Goal: Task Accomplishment & Management: Complete application form

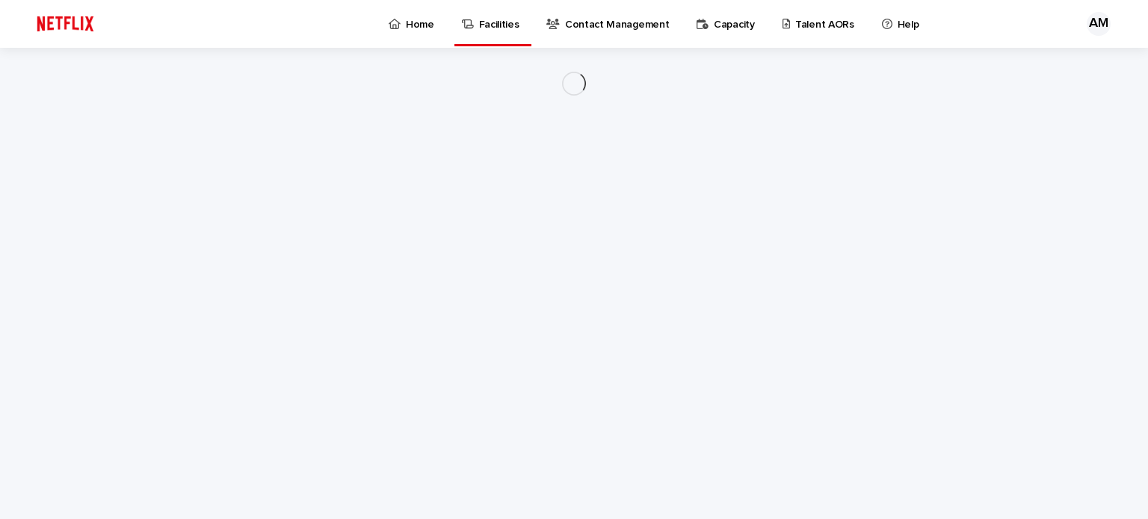
click at [714, 26] on p "Capacity" at bounding box center [734, 15] width 41 height 31
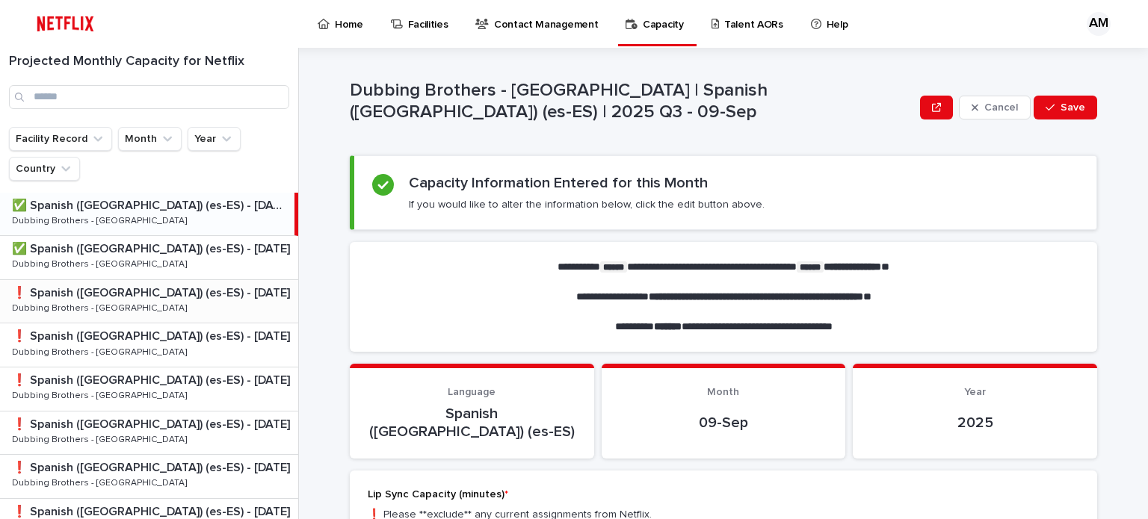
scroll to position [51, 0]
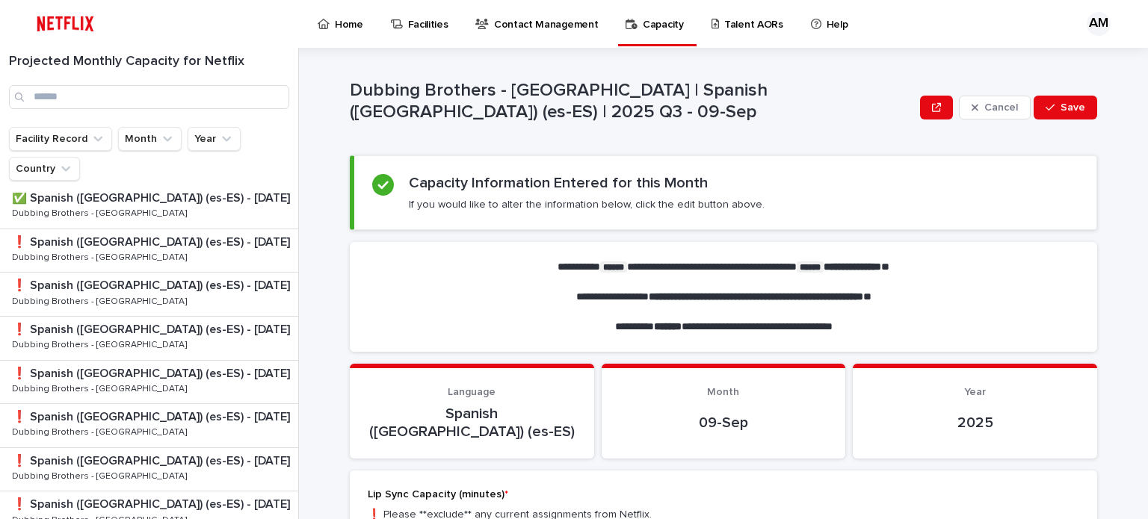
click at [727, 34] on link "Talent AORs" at bounding box center [750, 23] width 80 height 46
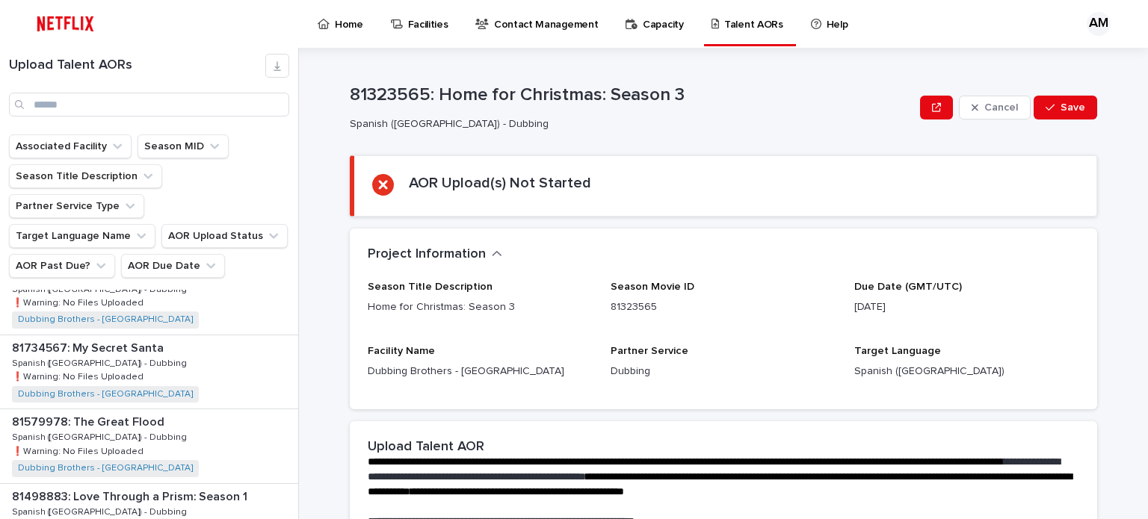
scroll to position [477, 0]
click at [162, 336] on div "81734567: My Secret Santa 81734567: My Secret Santa Spanish ([GEOGRAPHIC_DATA])…" at bounding box center [149, 369] width 298 height 73
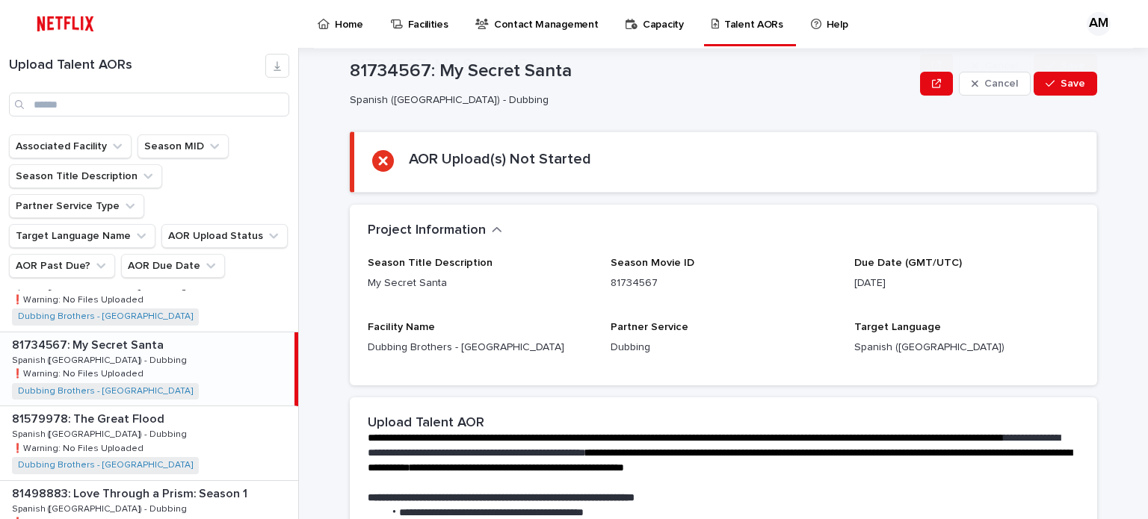
scroll to position [251, 0]
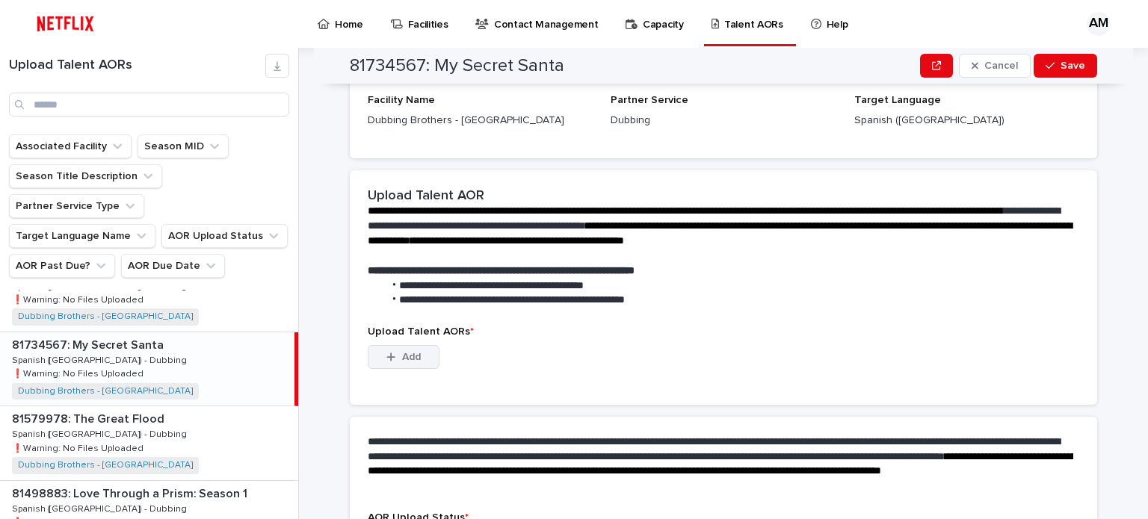
click at [406, 361] on span "Add" at bounding box center [411, 357] width 19 height 10
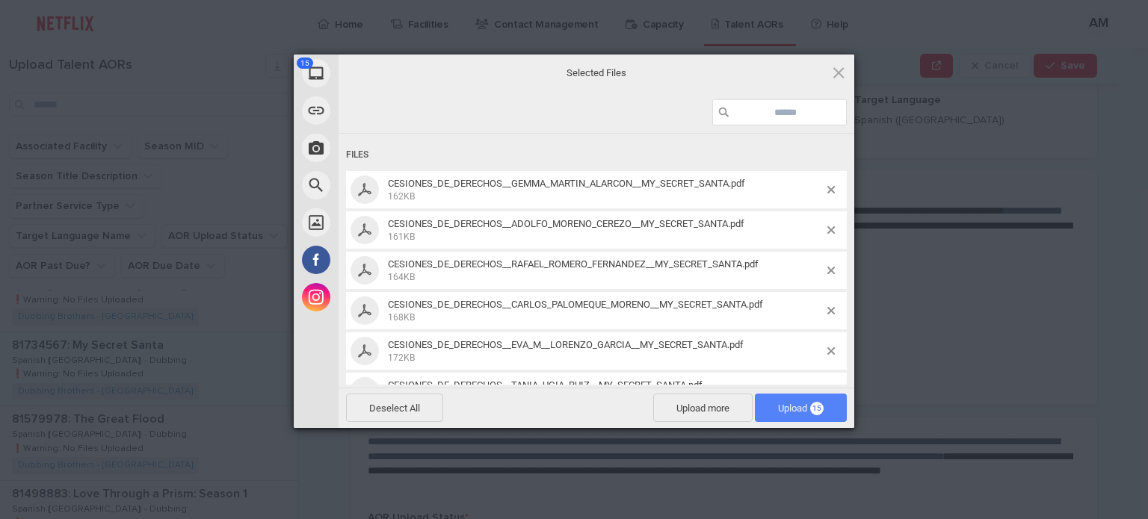
click at [794, 403] on span "Upload 15" at bounding box center [801, 408] width 46 height 11
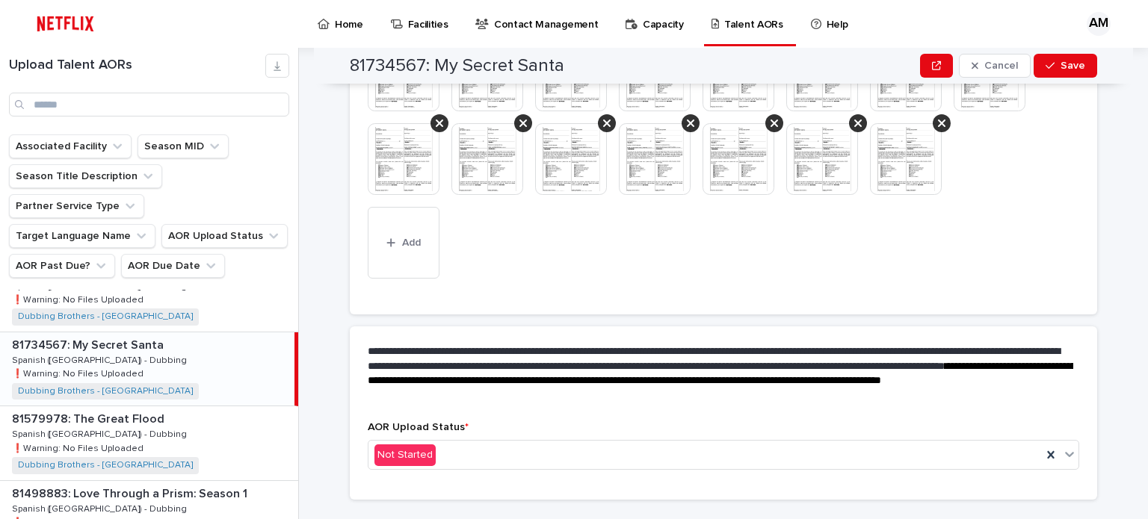
scroll to position [484, 0]
click at [613, 445] on div "Not Started" at bounding box center [704, 454] width 673 height 25
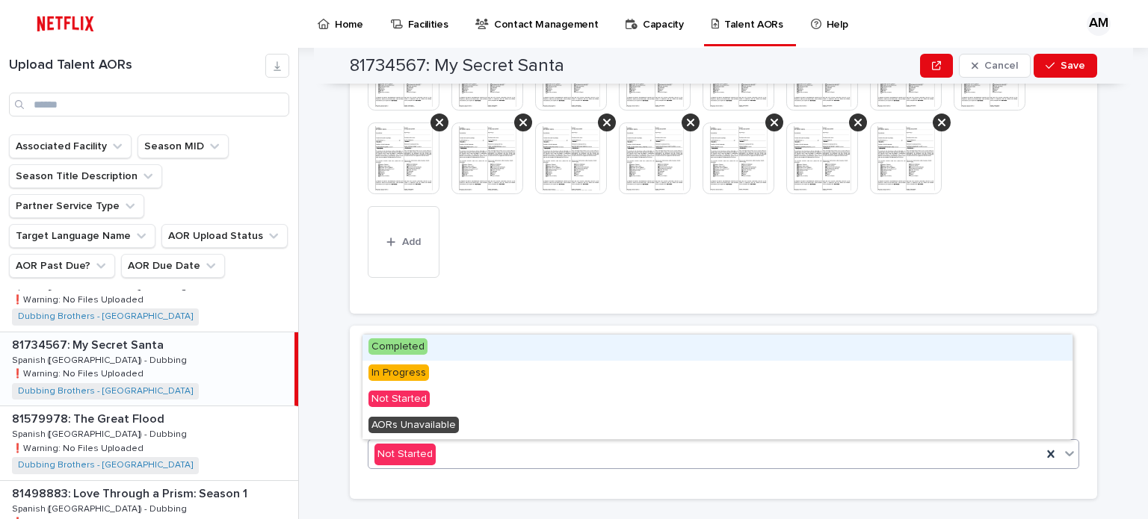
click at [410, 344] on span "Completed" at bounding box center [397, 346] width 59 height 16
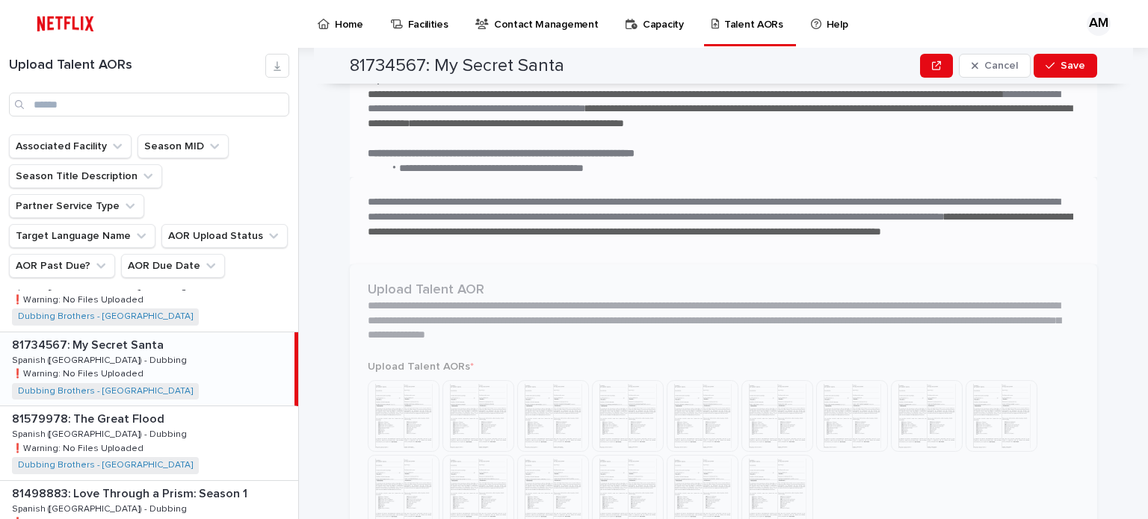
click at [546, 355] on div "**********" at bounding box center [723, 92] width 747 height 637
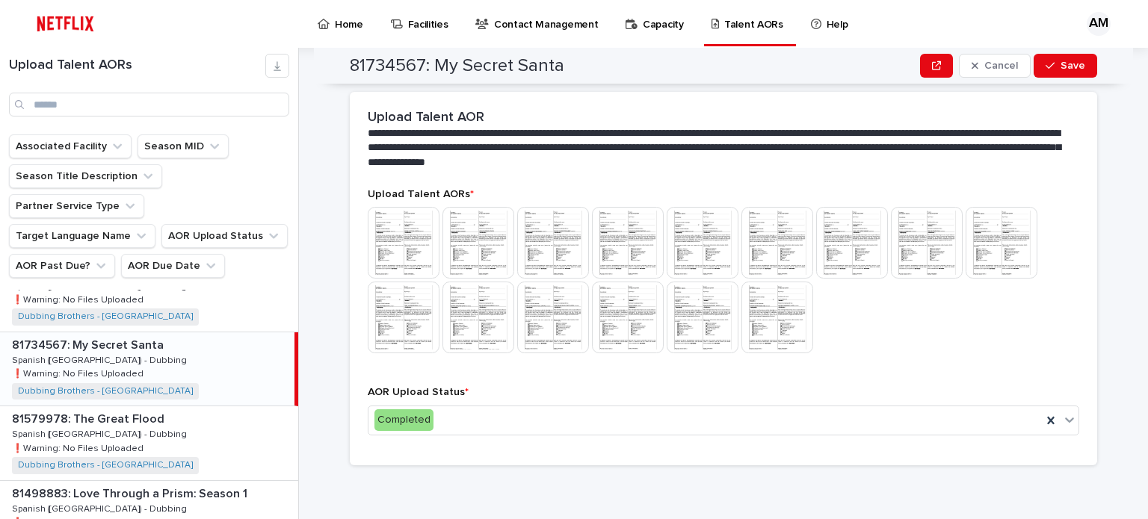
scroll to position [342, 0]
click at [888, 331] on div at bounding box center [723, 282] width 711 height 149
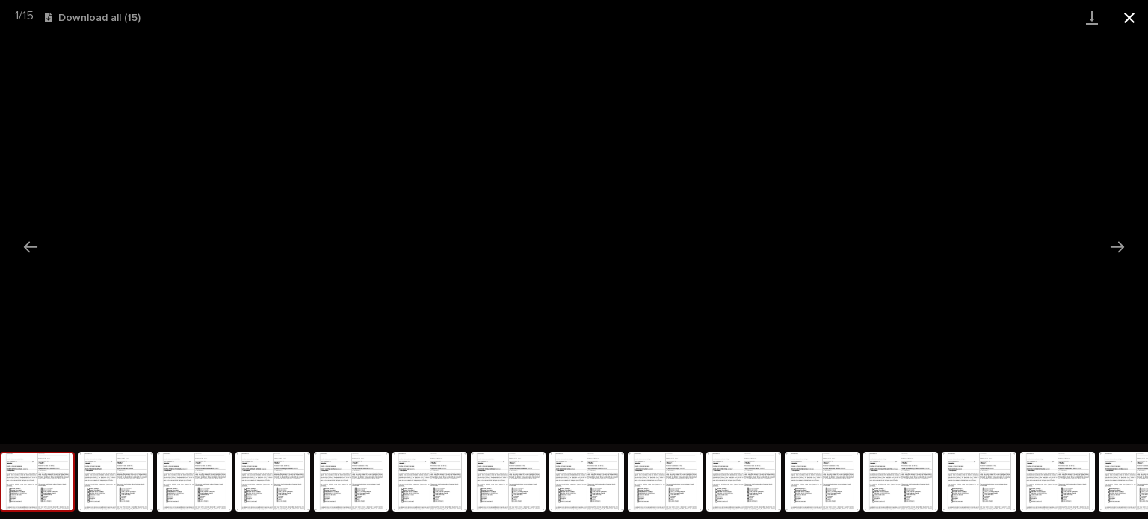
click at [1124, 29] on button "Close gallery" at bounding box center [1128, 17] width 37 height 35
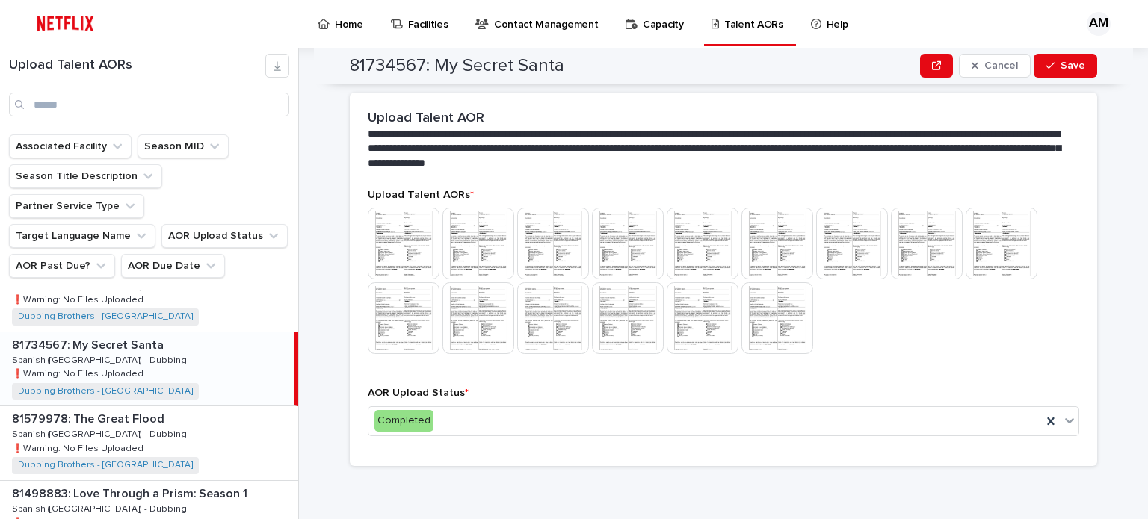
click at [1124, 29] on button "Close gallery" at bounding box center [1128, 17] width 37 height 35
click at [1060, 61] on span "Save" at bounding box center [1072, 66] width 25 height 10
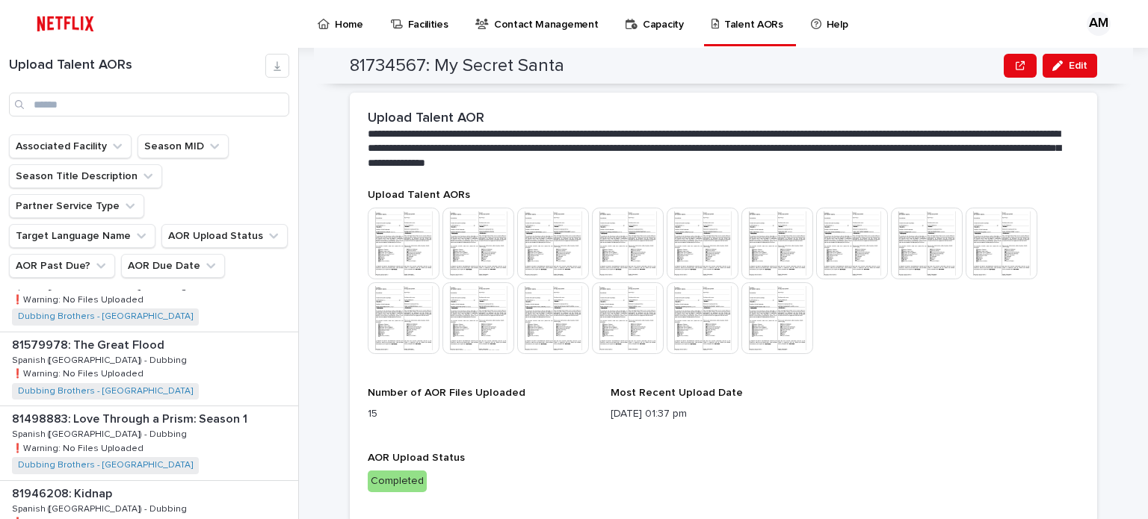
scroll to position [366, 0]
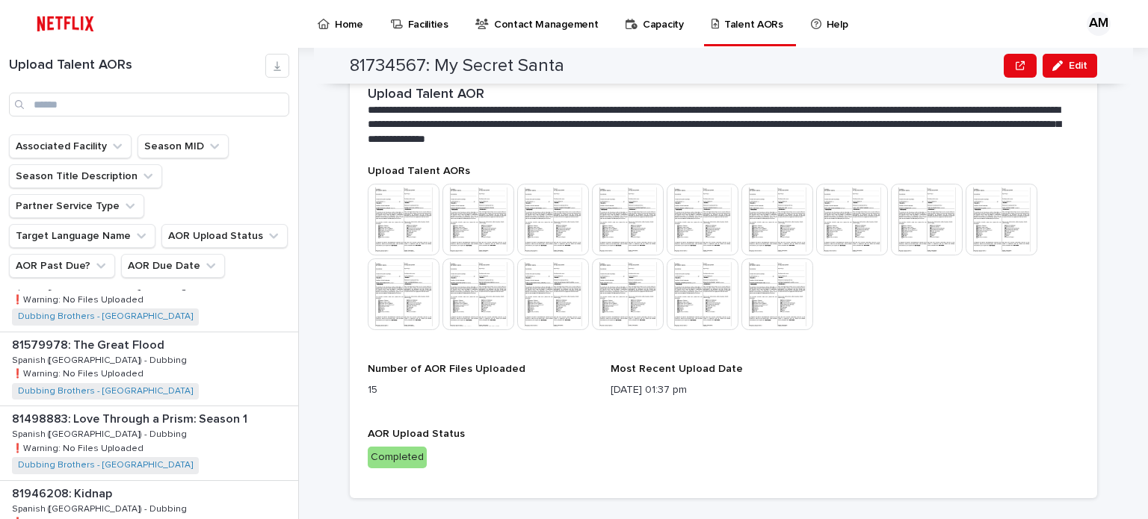
click at [990, 362] on div "Upload Talent AORs This file cannot be opened Download File Number of AOR Files…" at bounding box center [723, 322] width 711 height 315
